Goal: Transaction & Acquisition: Purchase product/service

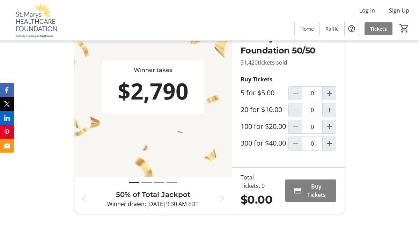
scroll to position [376, 0]
click at [331, 131] on mat-icon "Increment by one" at bounding box center [329, 126] width 8 height 8
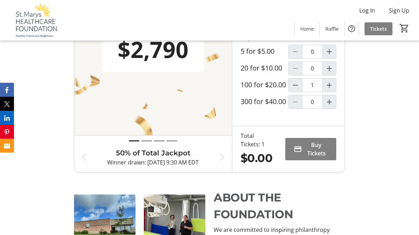
scroll to position [426, 0]
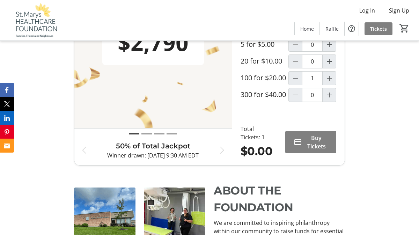
type input "1"
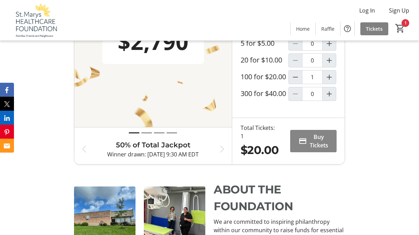
click at [315, 149] on span "Buy Tickets" at bounding box center [319, 141] width 19 height 17
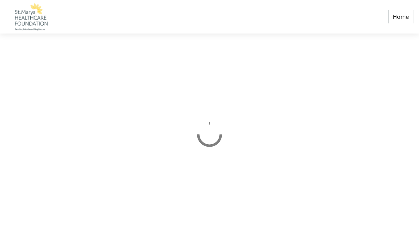
select select "CA"
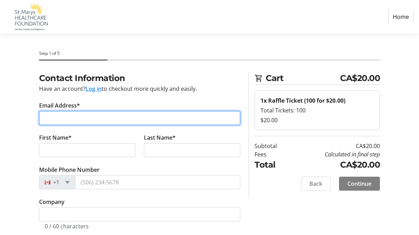
click at [75, 117] on input "Email Address*" at bounding box center [139, 118] width 201 height 14
type input "[EMAIL_ADDRESS][DOMAIN_NAME]"
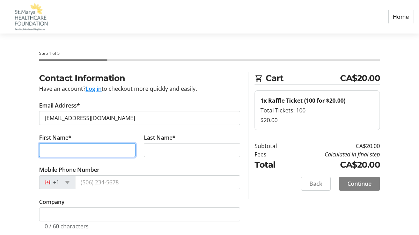
type input "[PERSON_NAME]"
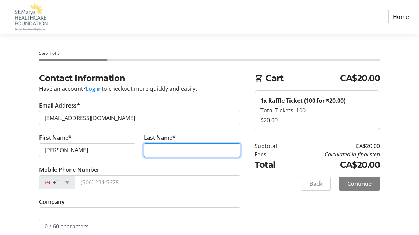
type input "[PERSON_NAME]"
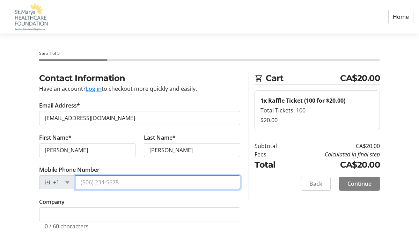
type input "[PHONE_NUMBER]"
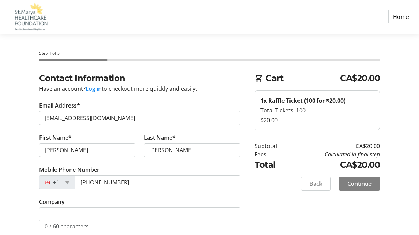
type input "[STREET_ADDRESS][DEMOGRAPHIC_DATA]"
type input "St. Marys"
select select "ON"
type input "N4X 1B6"
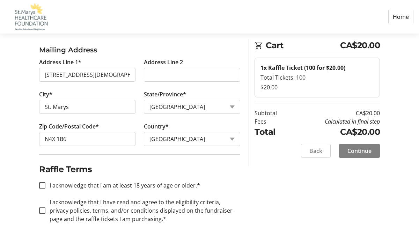
scroll to position [207, 0]
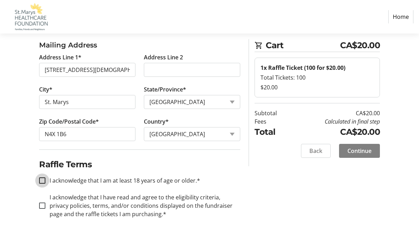
click at [41, 179] on input "I acknowledge that I am at least 18 years of age or older.*" at bounding box center [42, 181] width 6 height 6
checkbox input "true"
click at [42, 205] on input "I acknowledge that I have read and agree to the eligibility criteria, privacy p…" at bounding box center [42, 206] width 6 height 6
checkbox input "true"
click at [359, 149] on span "Continue" at bounding box center [360, 151] width 24 height 8
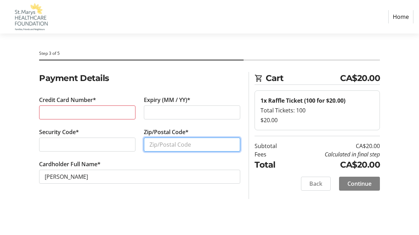
click at [179, 149] on input "Zip/Postal Code*" at bounding box center [192, 145] width 96 height 14
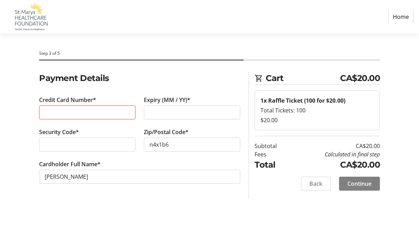
click at [163, 205] on div "Step 3 of 5 Cart CA$20.00 1x Raffle Ticket (100 for $20.00) Total Tickets: 100 …" at bounding box center [209, 135] width 419 height 202
click at [356, 184] on span "Continue" at bounding box center [360, 184] width 24 height 8
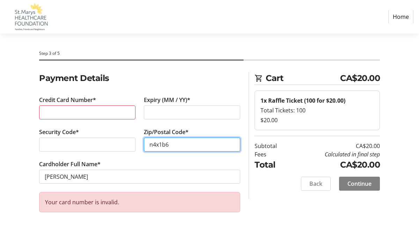
click at [173, 147] on input "n4x1b6" at bounding box center [192, 145] width 96 height 14
type input "n"
type input "N4X1B6"
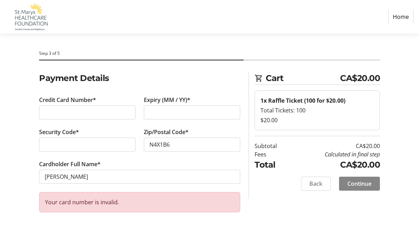
click at [352, 181] on span "Continue" at bounding box center [360, 184] width 24 height 8
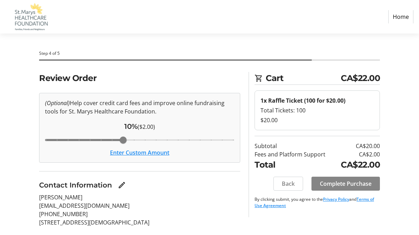
click at [339, 182] on span "Complete Purchase" at bounding box center [346, 184] width 52 height 8
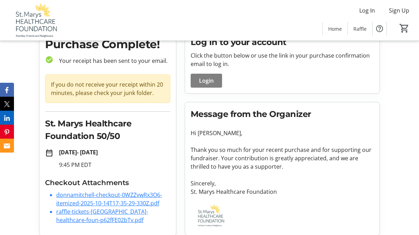
scroll to position [40, 0]
